Goal: Task Accomplishment & Management: Complete application form

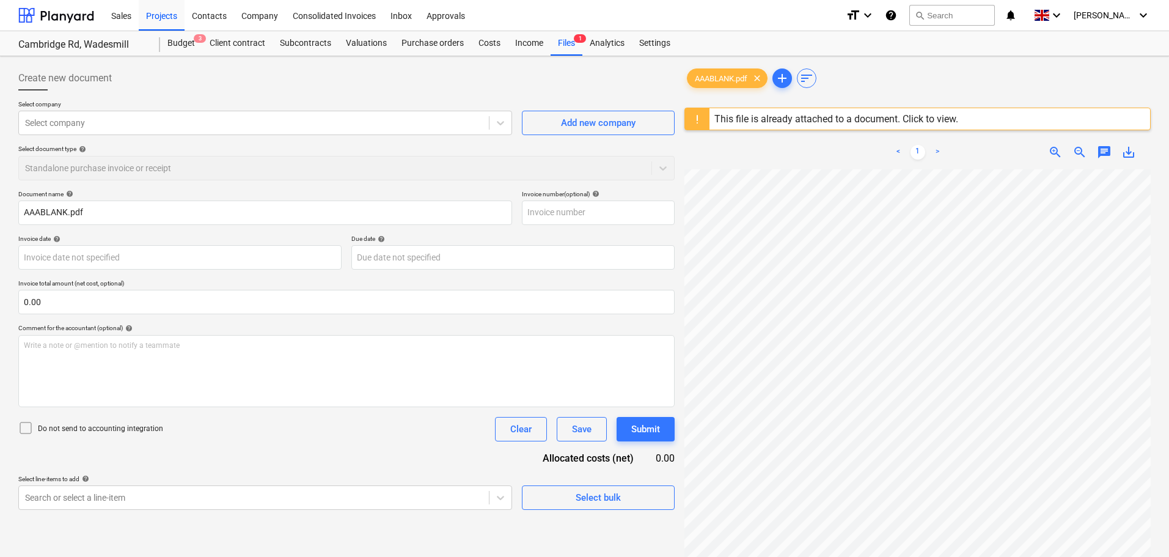
scroll to position [576, 0]
click at [158, 121] on div at bounding box center [254, 123] width 458 height 12
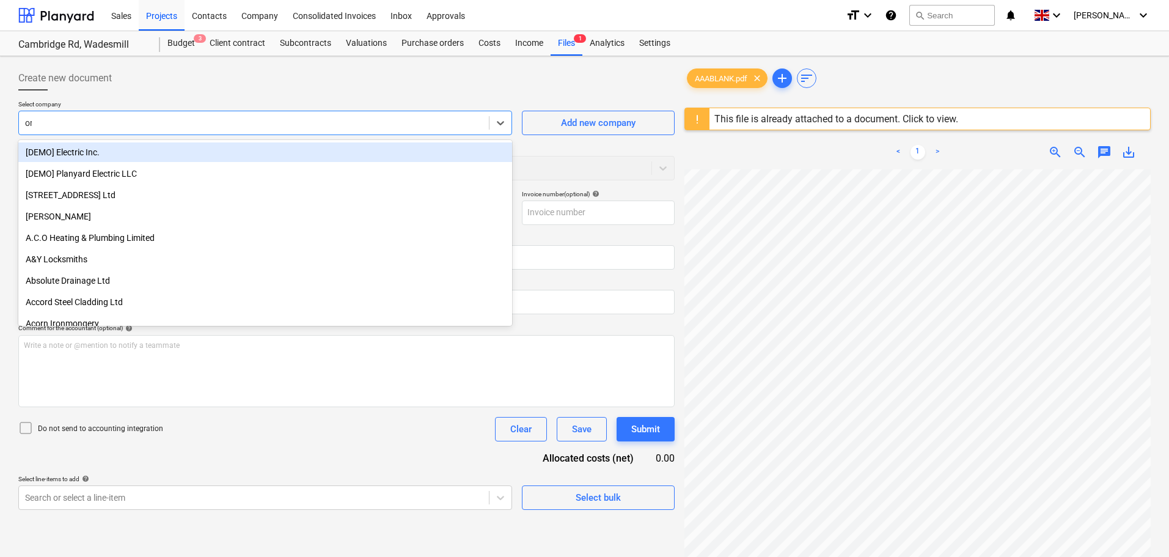
type input "orb"
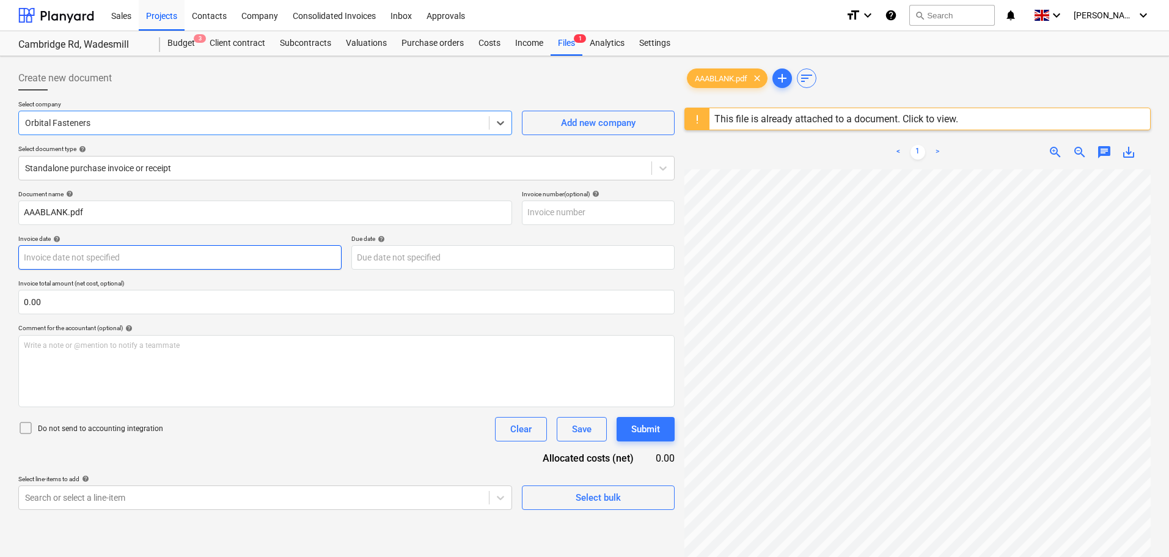
click at [46, 257] on body "Sales Projects Contacts Company Consolidated Invoices Inbox Approvals format_si…" at bounding box center [584, 278] width 1169 height 557
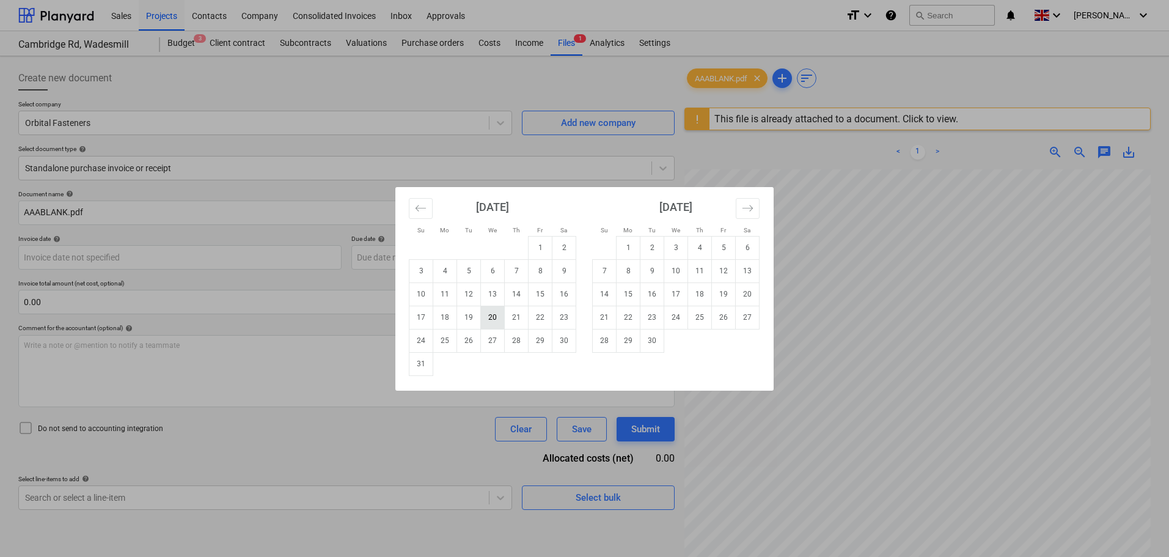
click at [495, 318] on td "20" at bounding box center [493, 317] width 24 height 23
type input "[DATE]"
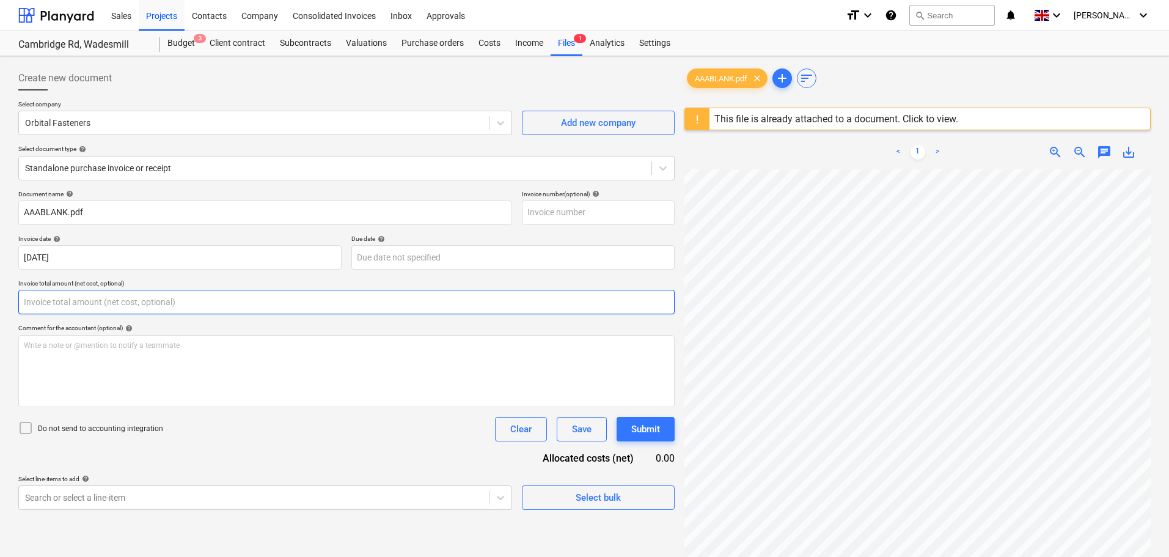
click at [127, 307] on input "text" at bounding box center [346, 302] width 656 height 24
type input "0.00"
click at [106, 295] on input "text" at bounding box center [346, 302] width 656 height 24
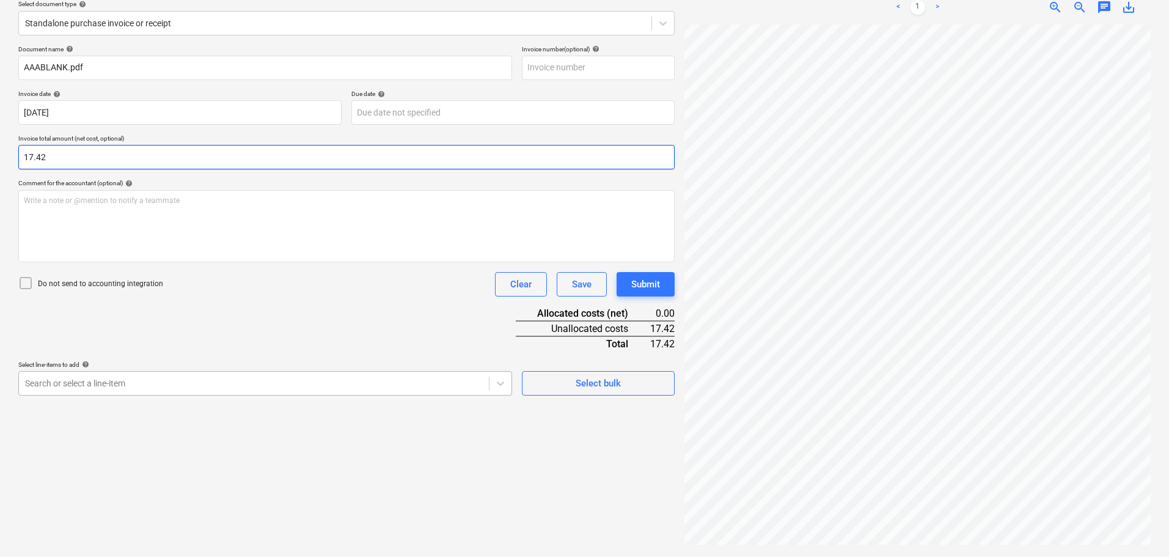
type input "17.42"
click at [108, 386] on body "Sales Projects Contacts Company Consolidated Invoices Inbox Approvals format_si…" at bounding box center [584, 133] width 1169 height 557
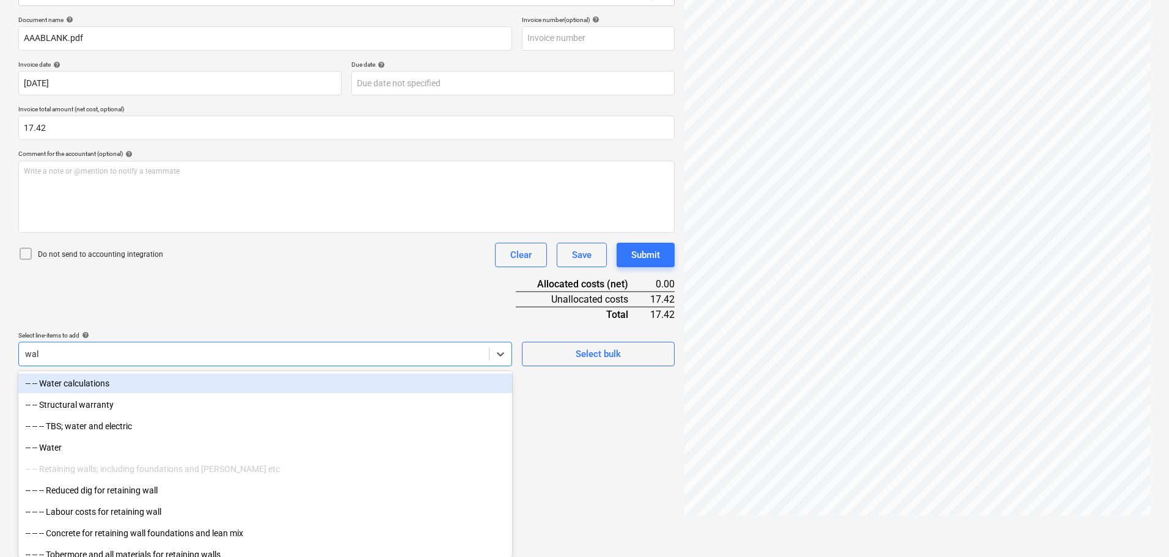
scroll to position [172, 0]
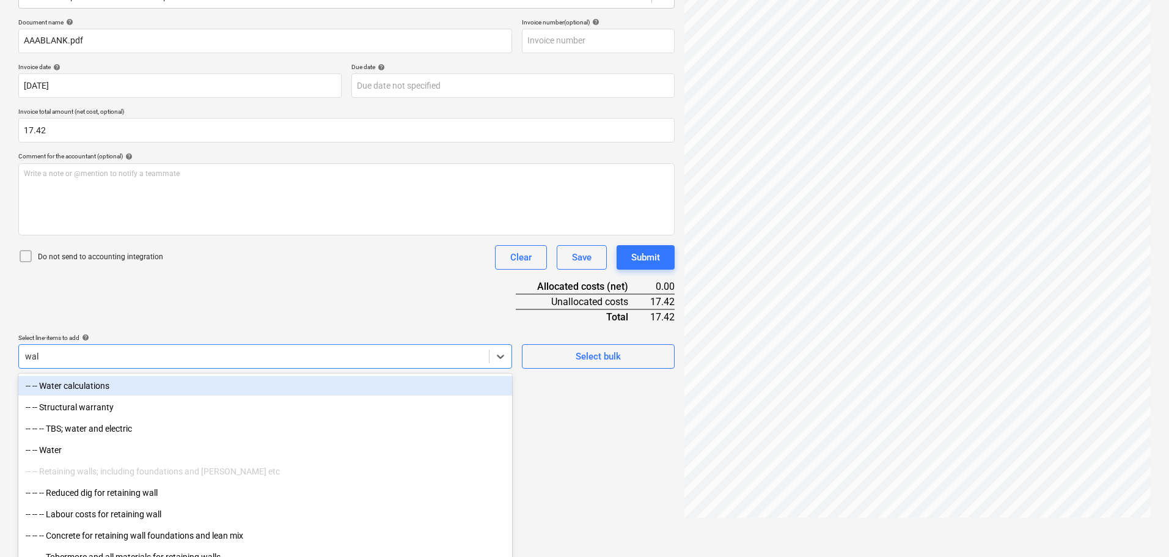
type input "wall"
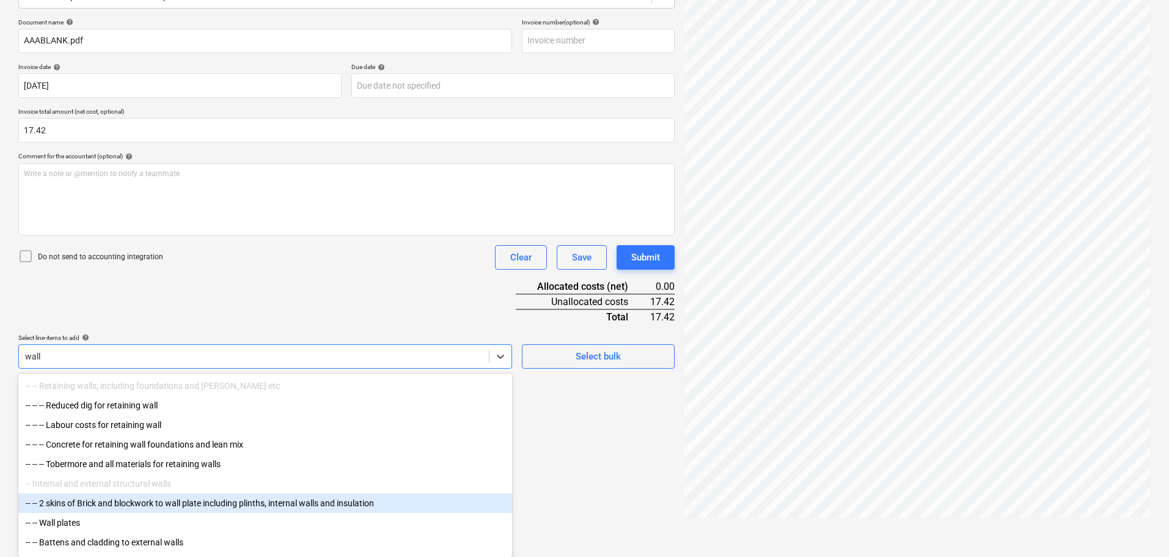
click at [212, 501] on div "-- -- 2 skins of Brick and blockwork to wall plate including plinths, internal …" at bounding box center [265, 503] width 494 height 20
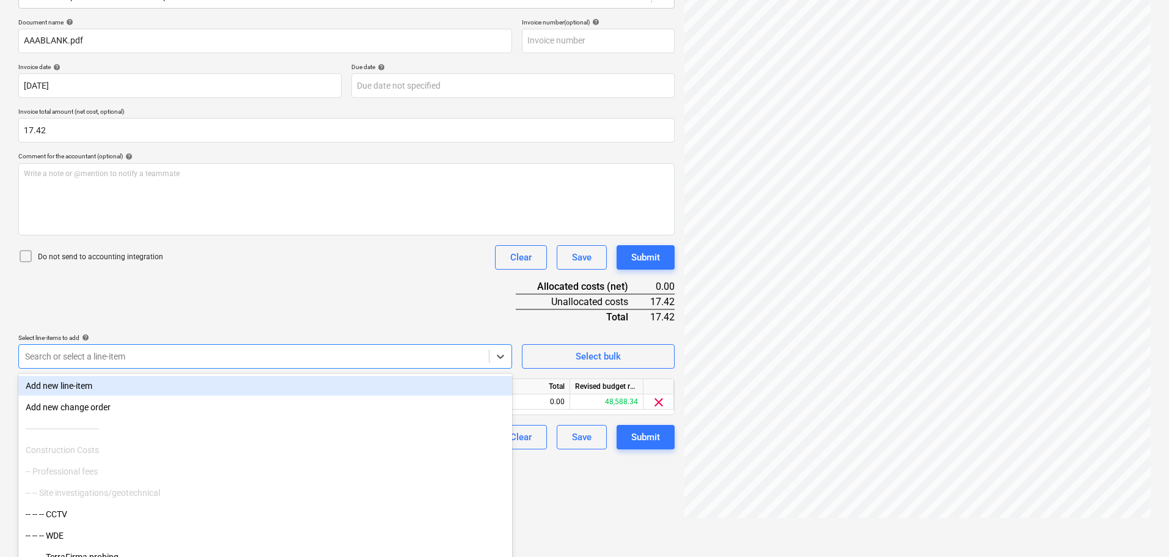
click at [271, 240] on div "Document name help AAABLANK.pdf Invoice number (optional) help Invoice date hel…" at bounding box center [346, 233] width 656 height 431
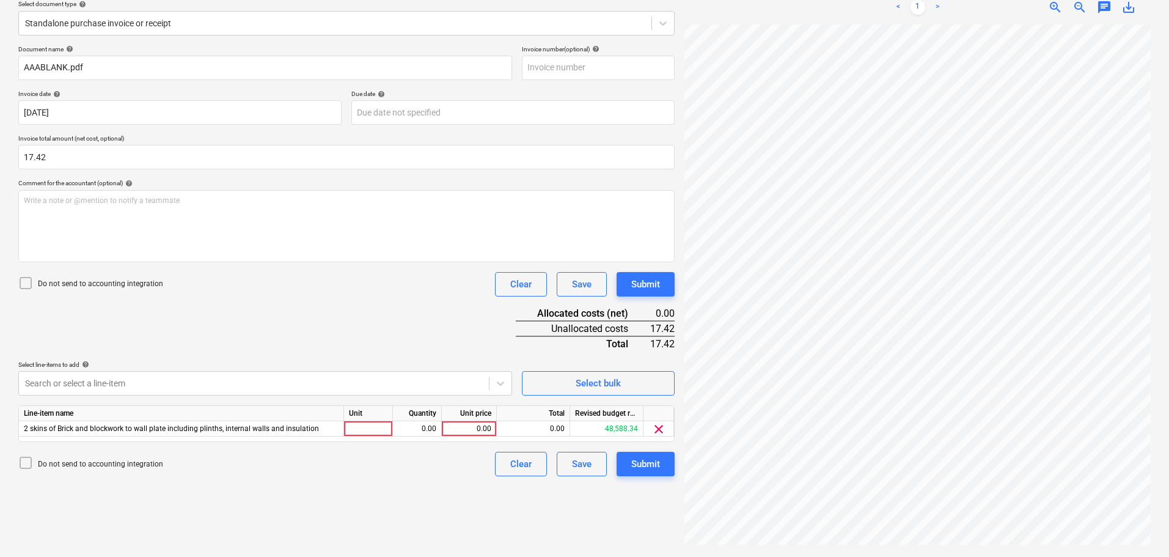
scroll to position [145, 0]
click at [374, 430] on div at bounding box center [368, 428] width 49 height 15
type input "1"
type input "17.42"
click at [238, 308] on div "Document name help AAABLANK.pdf Invoice number (optional) help Invoice date hel…" at bounding box center [346, 260] width 656 height 431
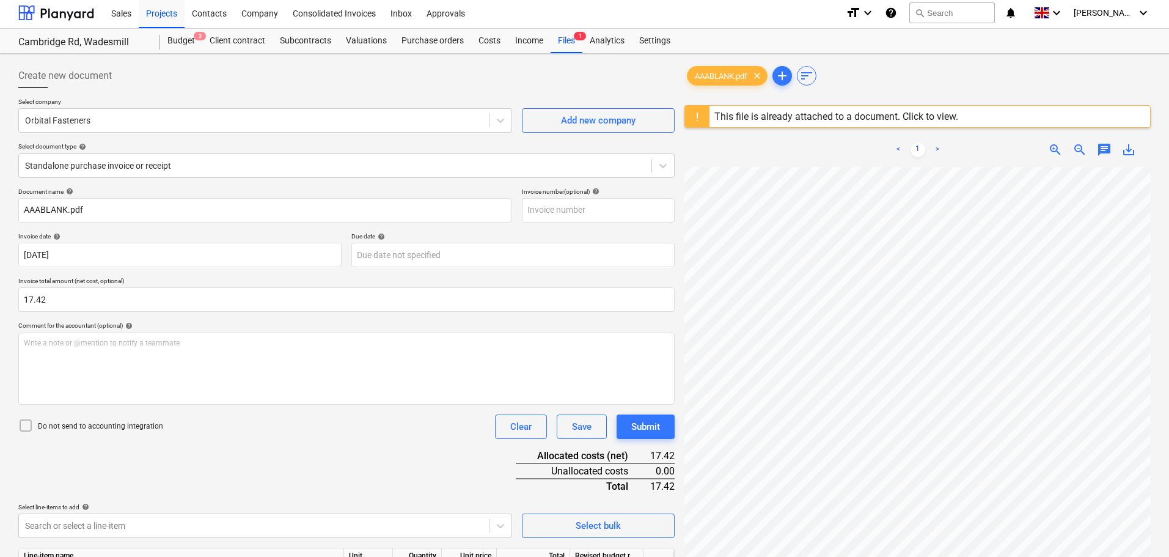
scroll to position [0, 0]
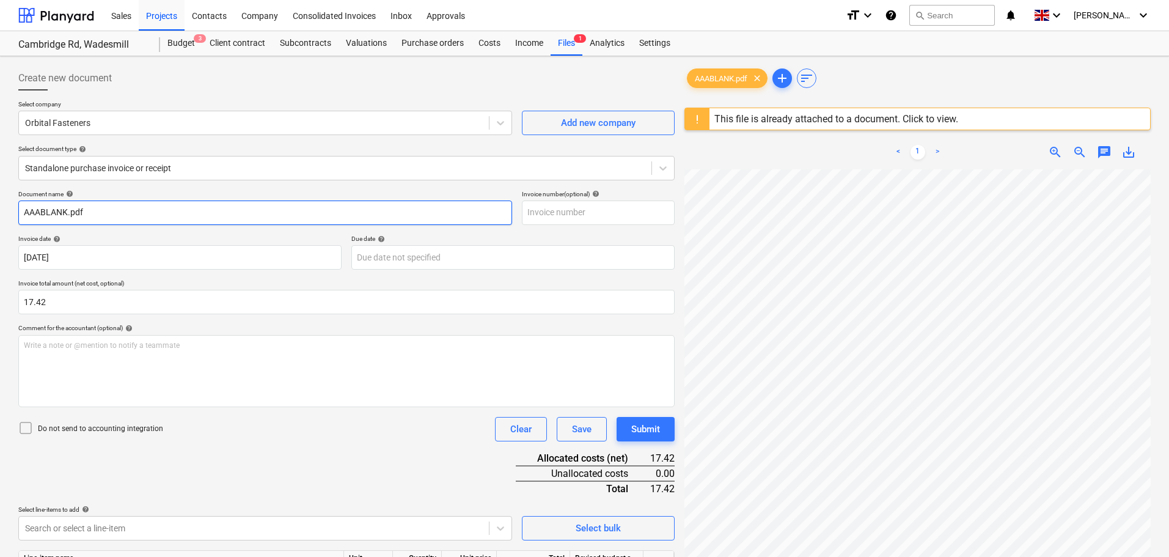
drag, startPoint x: 112, startPoint y: 210, endPoint x: -88, endPoint y: 202, distance: 200.0
click at [0, 202] on html "Sales Projects Contacts Company Consolidated Invoices Inbox Approvals format_si…" at bounding box center [584, 278] width 1169 height 557
type input "hold down bolts"
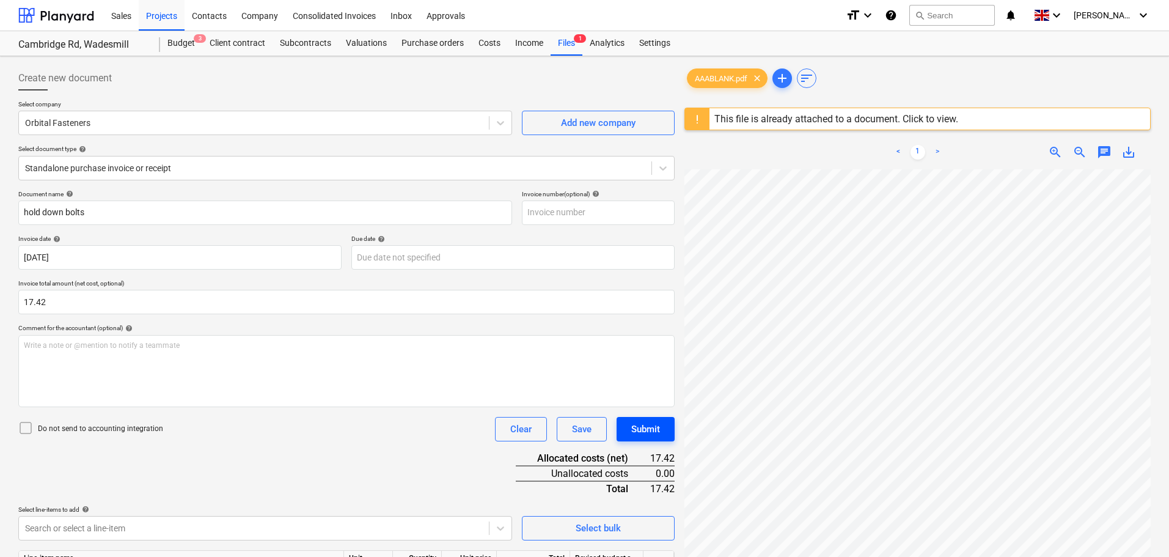
click at [646, 431] on div "Submit" at bounding box center [645, 429] width 29 height 16
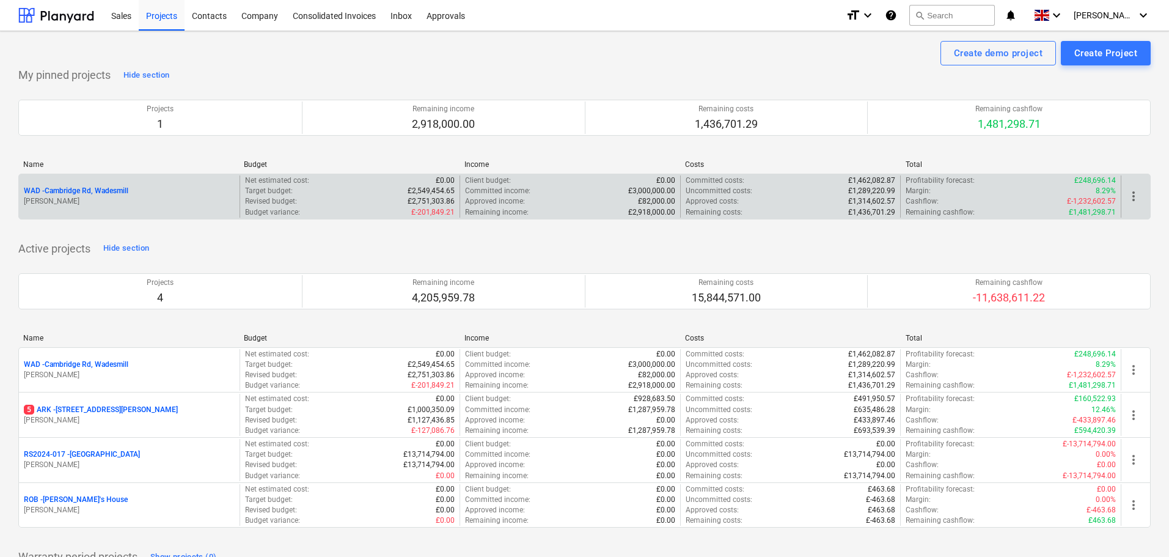
click at [94, 191] on p "WAD - Cambridge Rd, Wadesmill" at bounding box center [76, 191] width 105 height 10
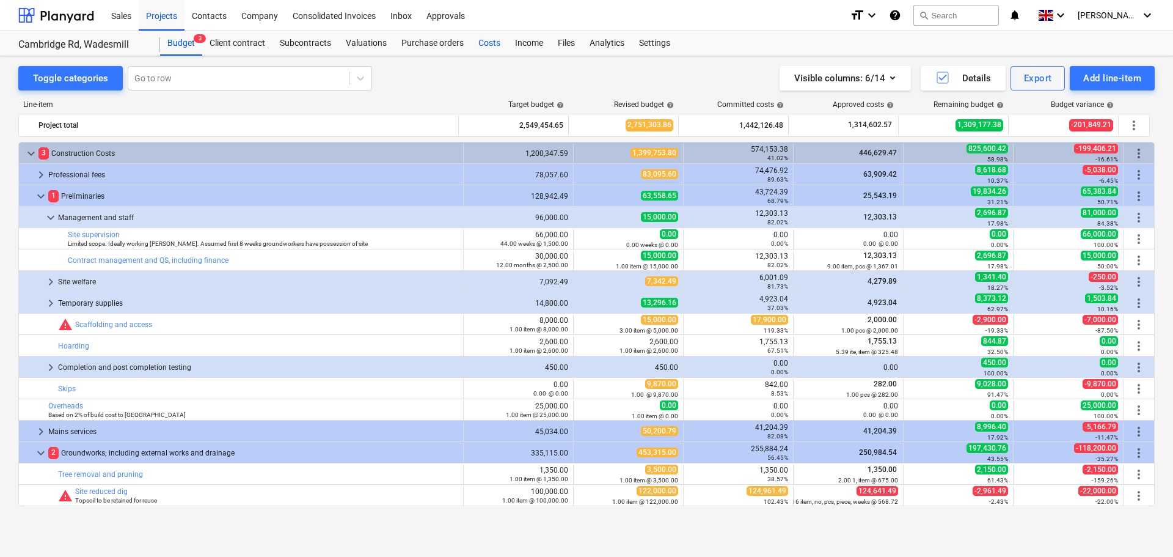
click at [487, 45] on div "Costs" at bounding box center [489, 43] width 37 height 24
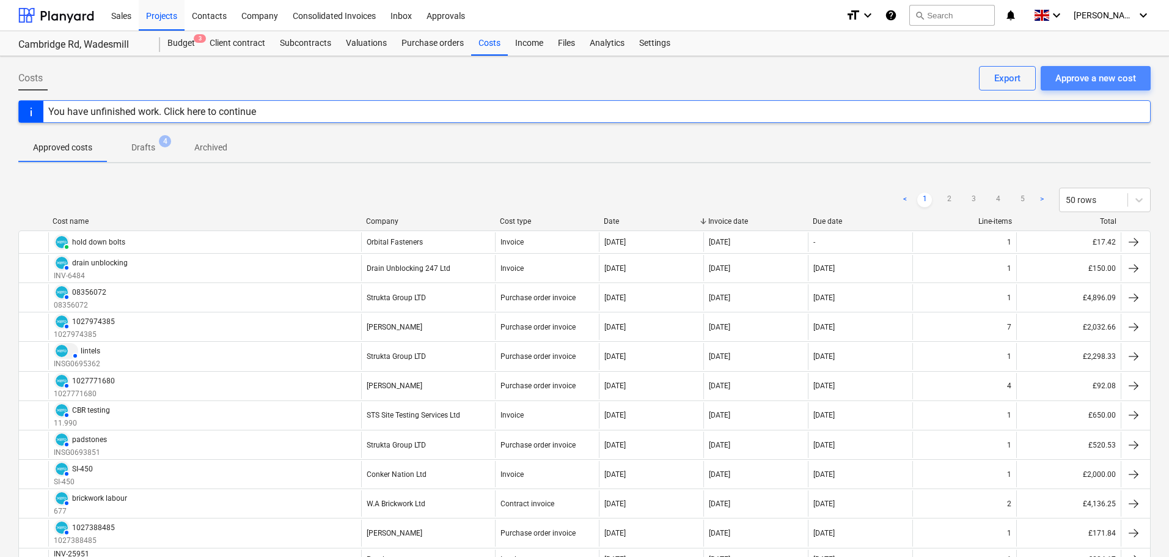
click at [1109, 82] on div "Approve a new cost" at bounding box center [1095, 78] width 81 height 16
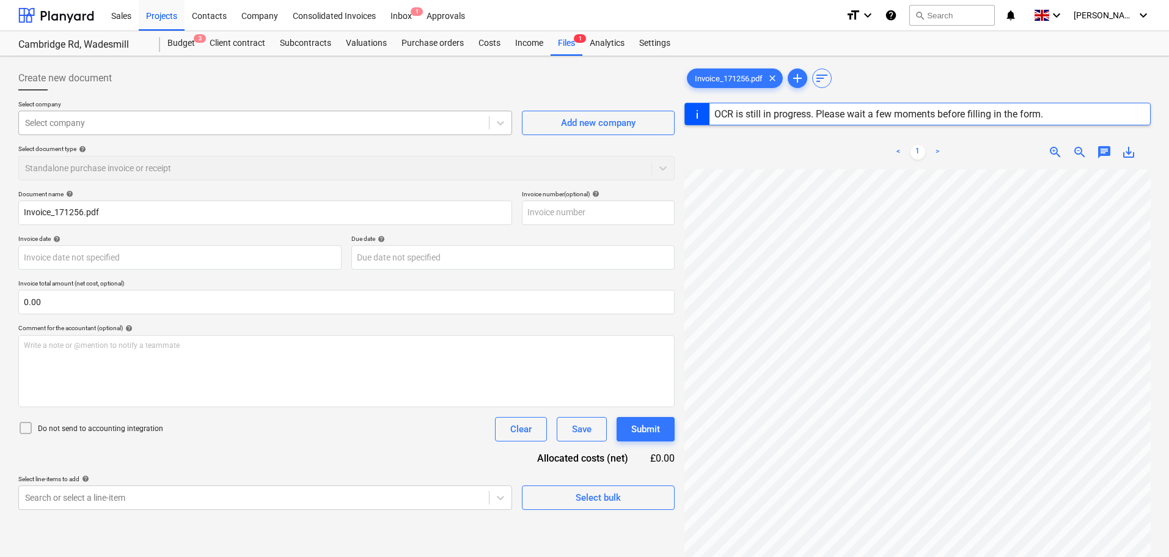
type input "171256"
type input "[DATE]"
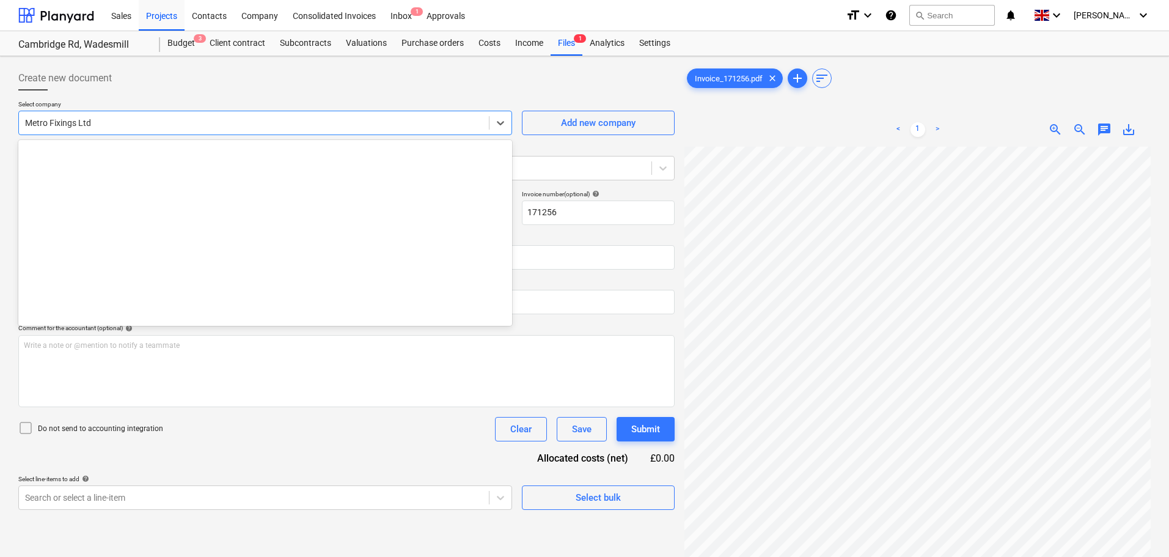
click at [100, 125] on div at bounding box center [254, 123] width 458 height 12
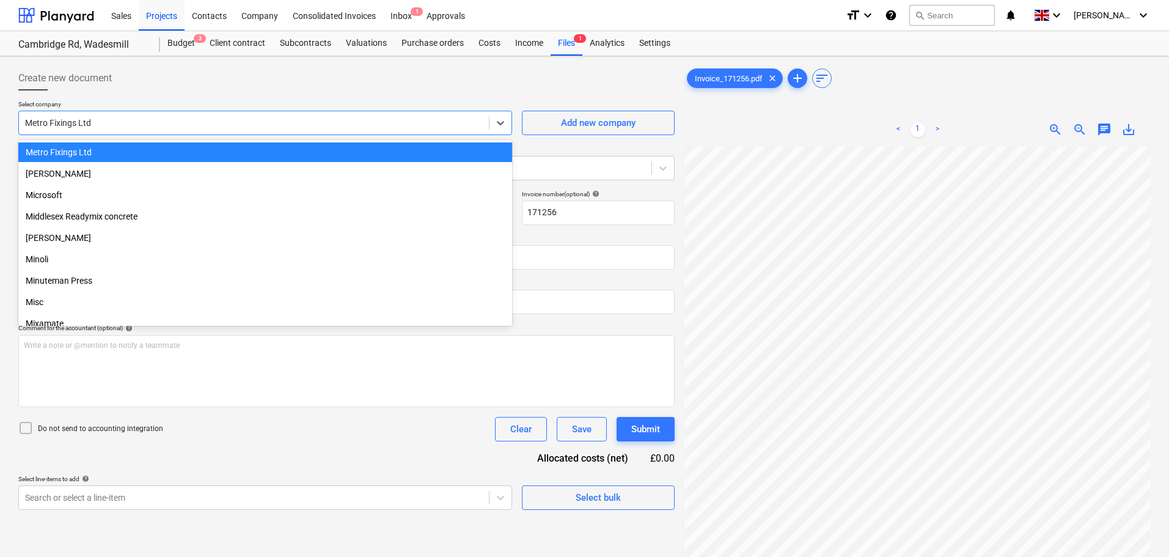
click at [186, 86] on div "Create new document" at bounding box center [346, 78] width 656 height 24
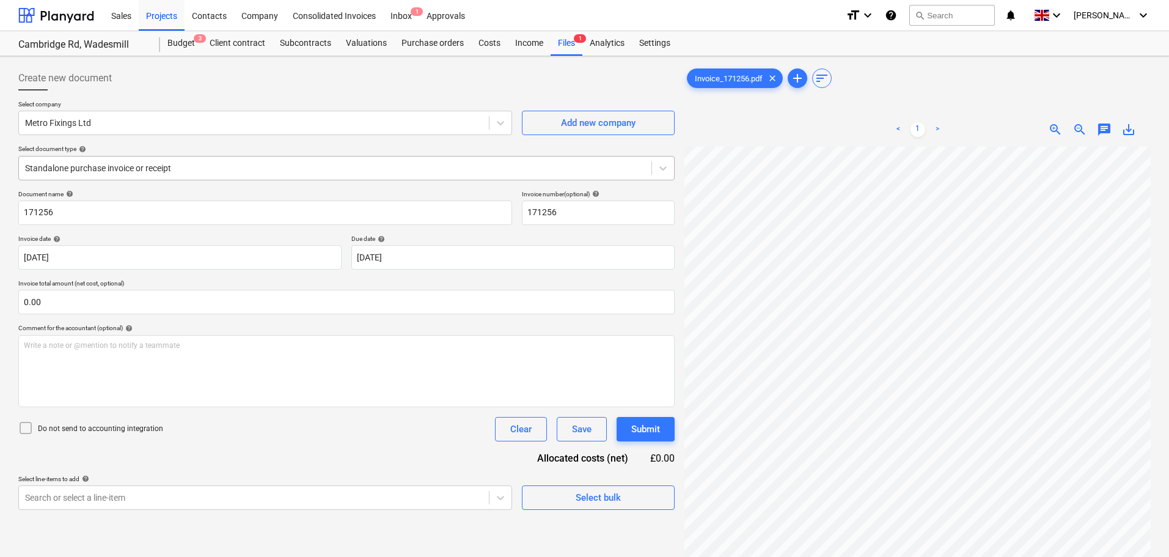
click at [141, 164] on div at bounding box center [335, 168] width 620 height 12
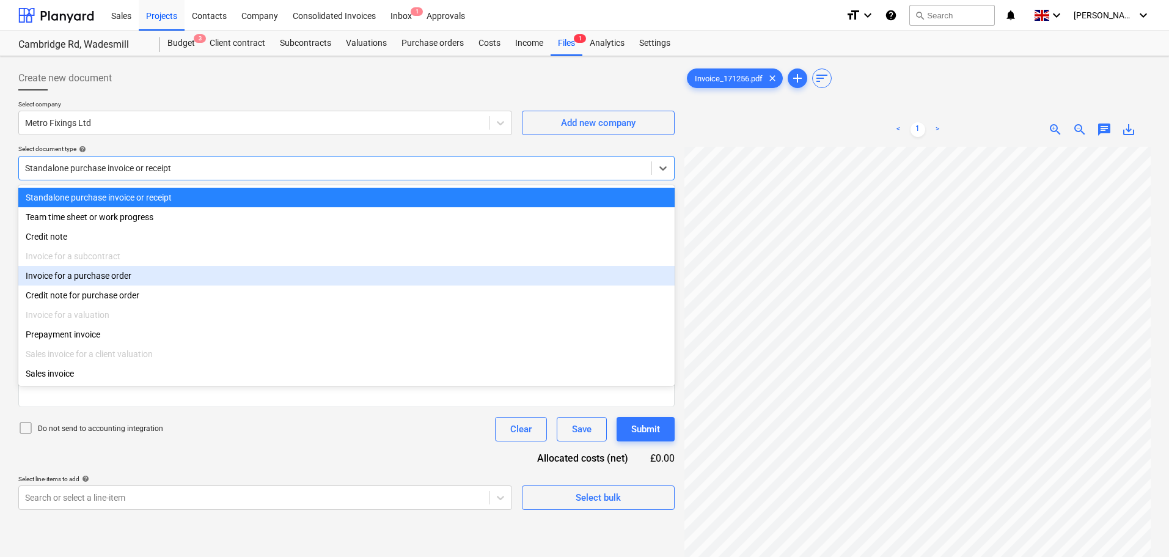
click at [105, 276] on div "Invoice for a purchase order" at bounding box center [346, 276] width 656 height 20
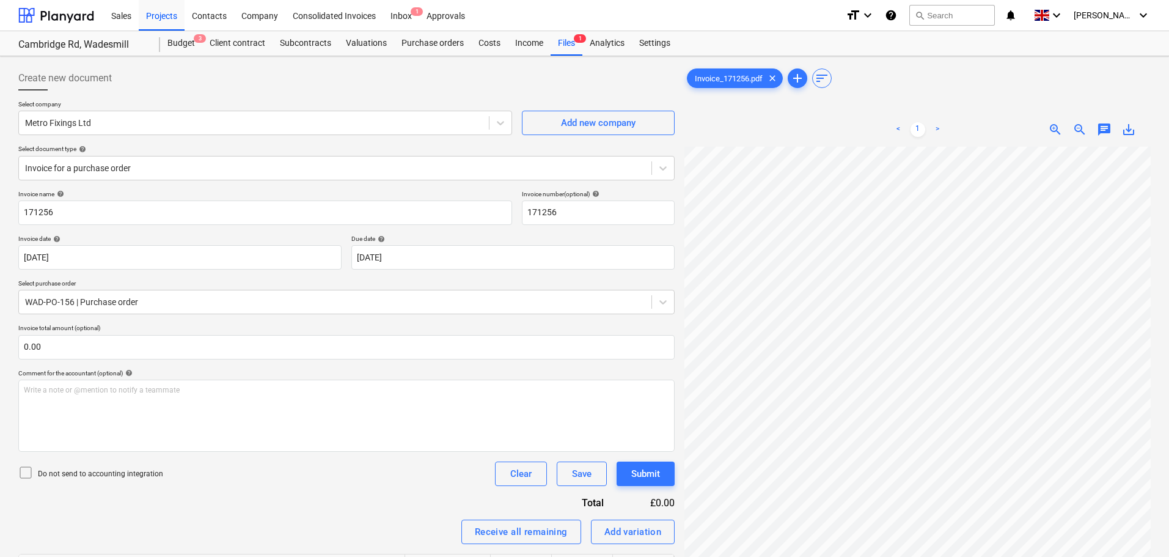
click at [439, 244] on p "Due date help" at bounding box center [512, 240] width 323 height 10
click at [439, 253] on body "Sales Projects Contacts Company Consolidated Invoices Inbox 1 Approvals format_…" at bounding box center [584, 278] width 1169 height 557
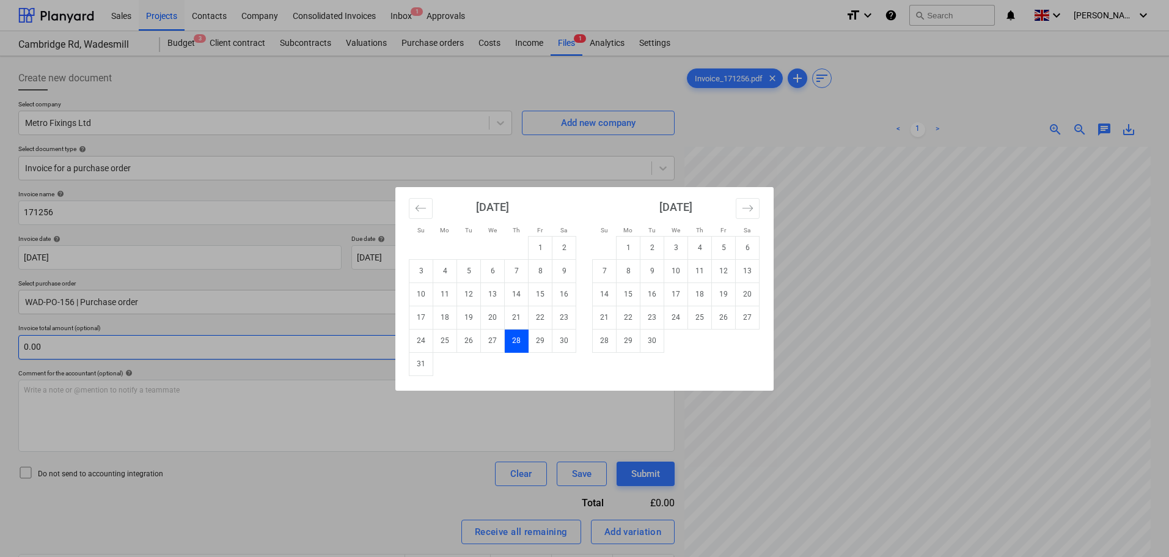
click at [657, 340] on td "30" at bounding box center [652, 340] width 24 height 23
type input "[DATE]"
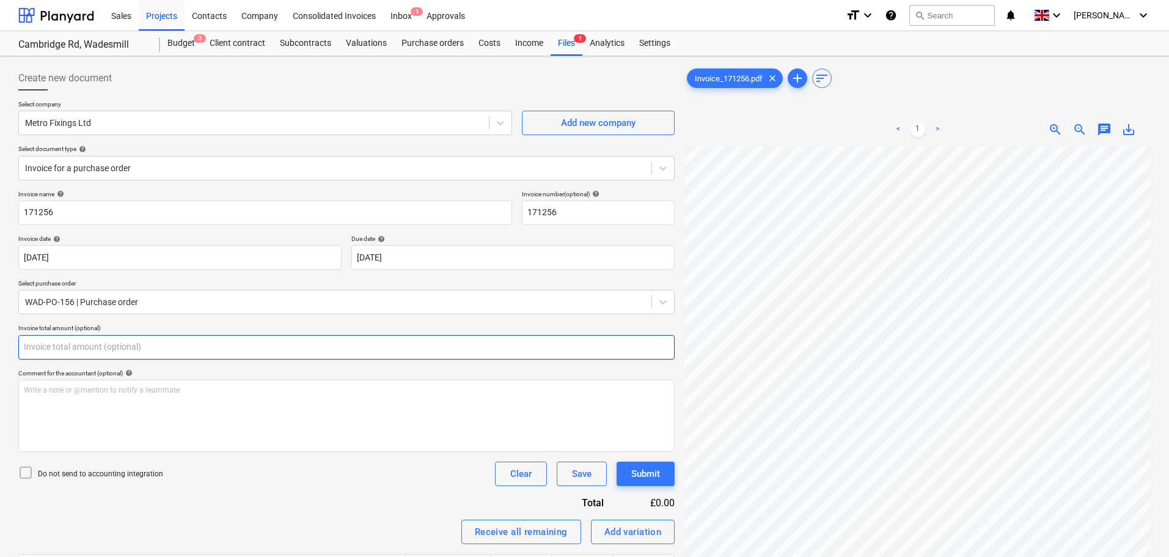
click at [139, 356] on input "text" at bounding box center [346, 347] width 656 height 24
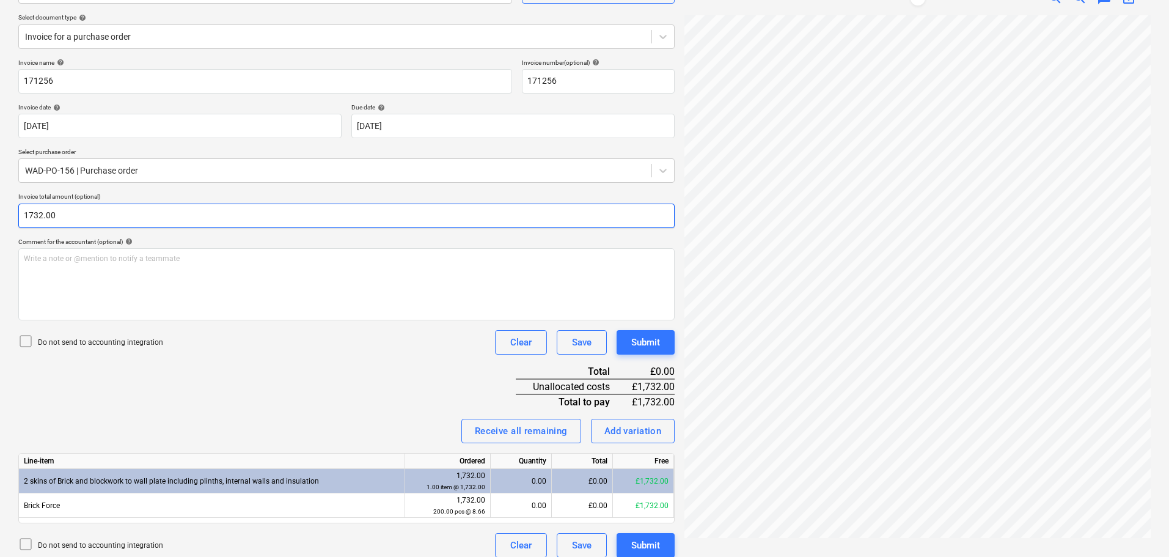
scroll to position [142, 0]
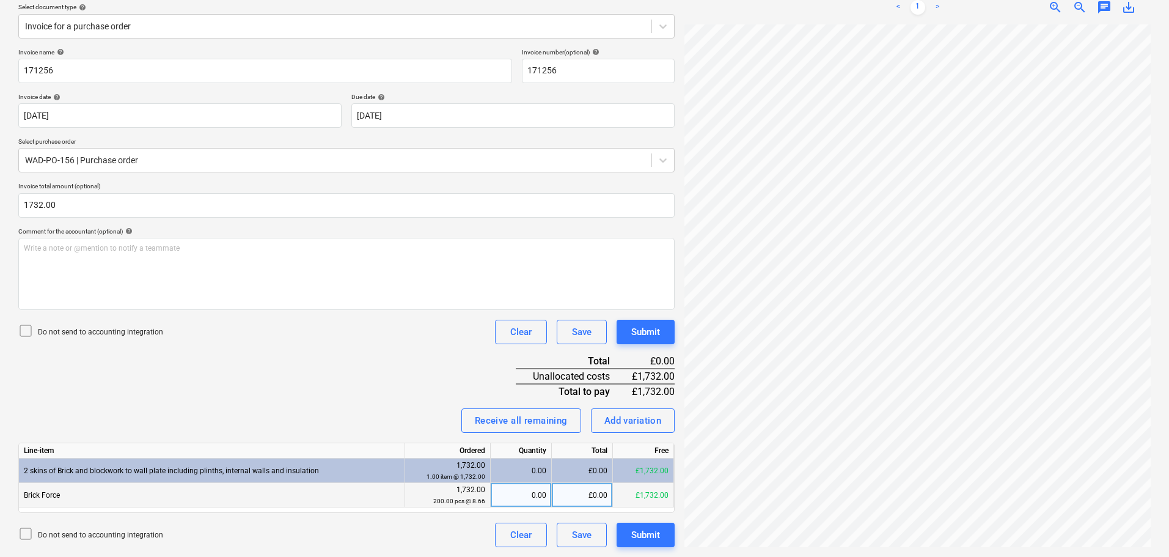
type input "1,732.00"
click at [532, 494] on div "0.00" at bounding box center [521, 495] width 51 height 24
type input "1732"
click at [401, 384] on div "Invoice name help 171256 Invoice number (optional) help 171256 Invoice date hel…" at bounding box center [346, 297] width 656 height 499
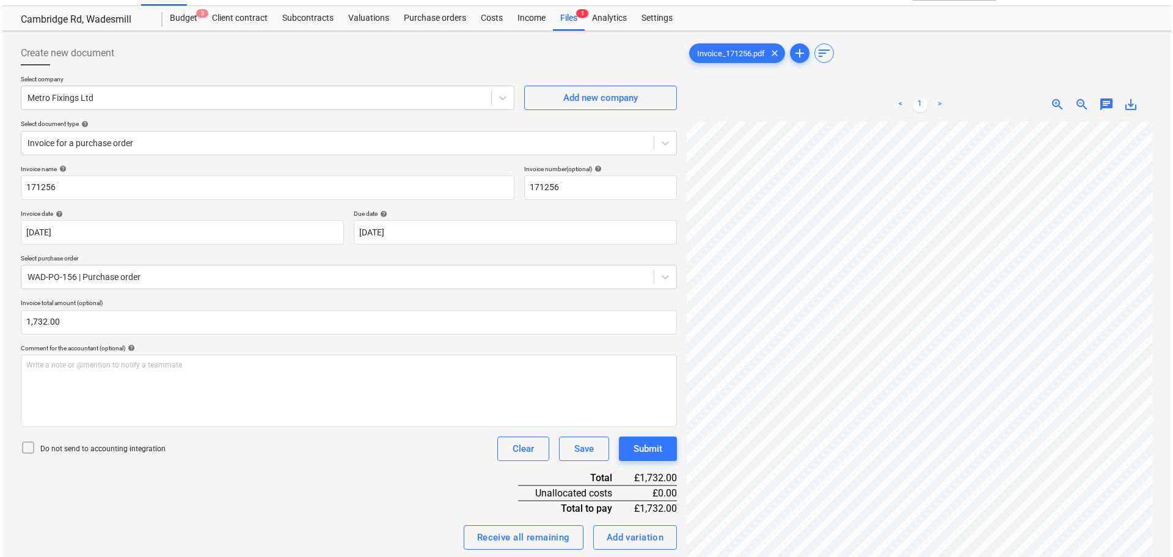
scroll to position [20, 0]
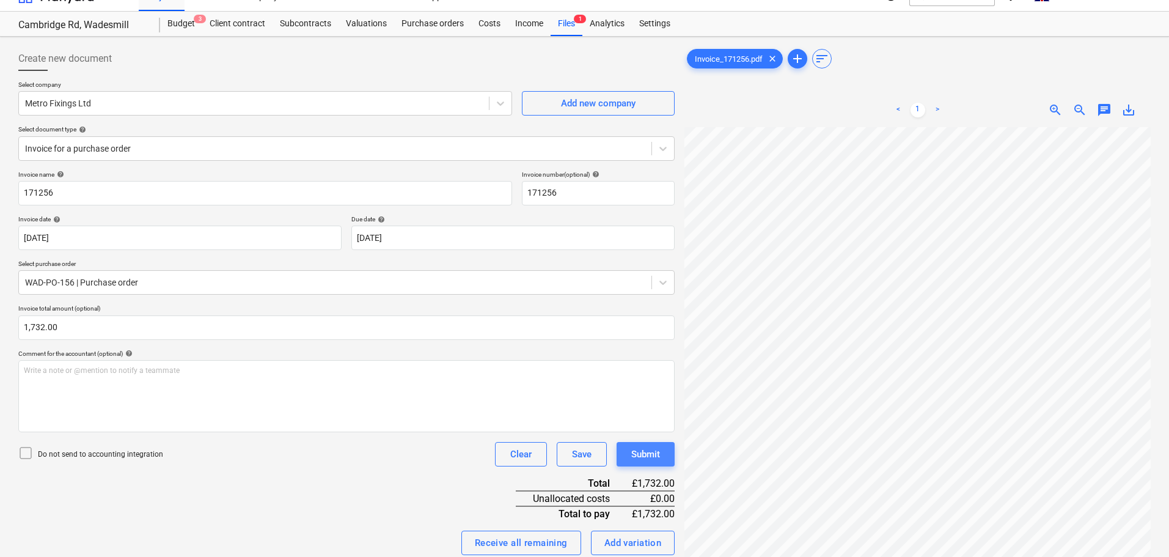
click at [644, 451] on div "Submit" at bounding box center [645, 454] width 29 height 16
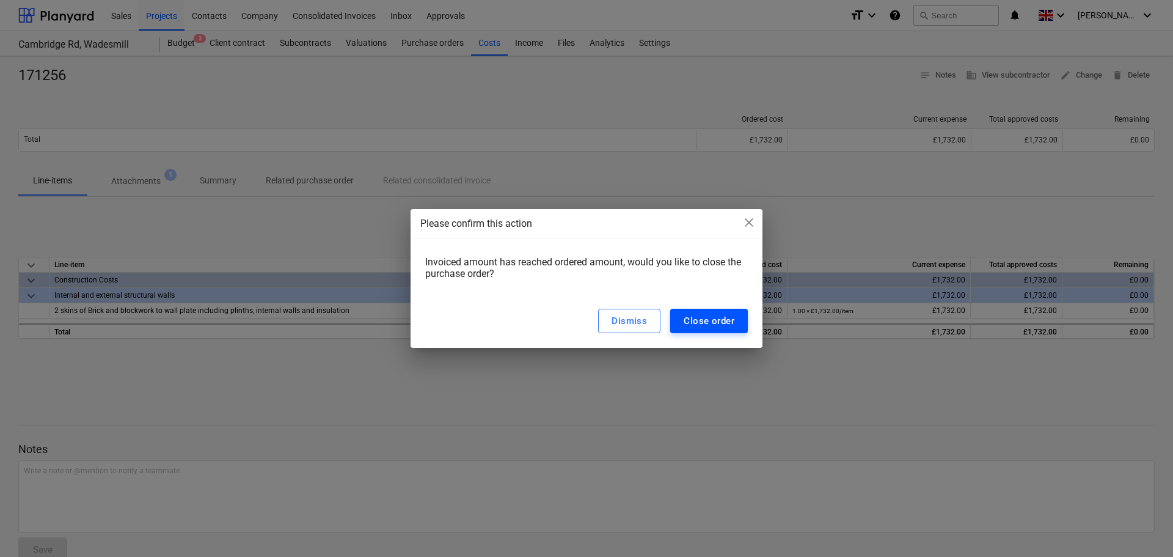
click at [724, 323] on div "Close order" at bounding box center [709, 321] width 51 height 16
